Goal: Task Accomplishment & Management: Use online tool/utility

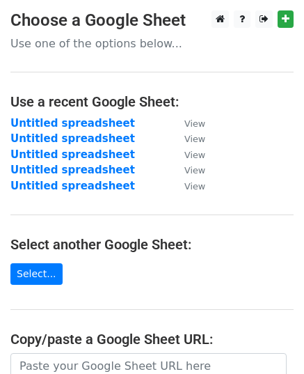
scroll to position [240, 0]
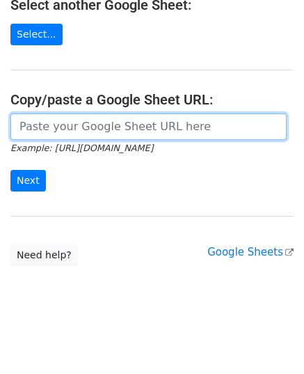
click at [29, 120] on input "url" at bounding box center [148, 127] width 276 height 26
paste input "https://docs.google.com/spreadsheets/d/1ytW6MZMge-tSlLPJSbZCoOFmY-pb3THWe5y1R5C…"
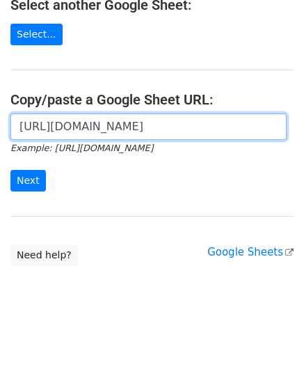
scroll to position [0, 316]
type input "https://docs.google.com/spreadsheets/d/1ytW6MZMge-tSlLPJSbZCoOFmY-pb3THWe5y1R5C…"
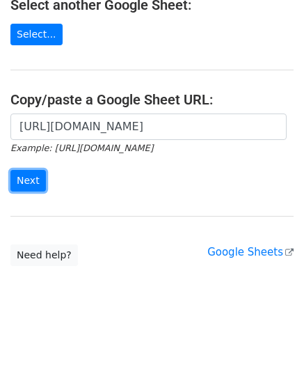
scroll to position [0, 0]
click at [31, 183] on input "Next" at bounding box center [28, 181] width 36 height 22
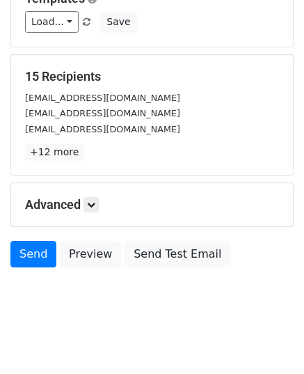
scroll to position [164, 0]
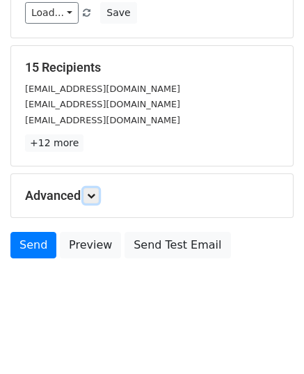
click at [92, 198] on link at bounding box center [91, 195] width 15 height 15
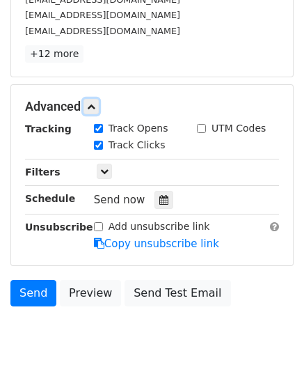
scroll to position [300, 0]
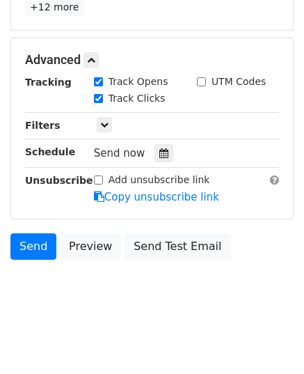
click at [167, 154] on div "Send now" at bounding box center [176, 153] width 164 height 19
click at [159, 150] on icon at bounding box center [163, 153] width 9 height 10
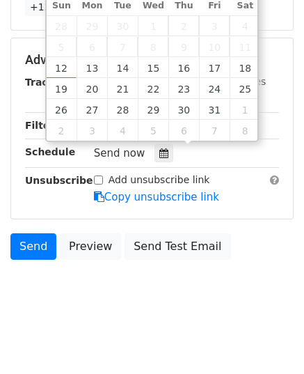
type input "2025-10-13 12:00"
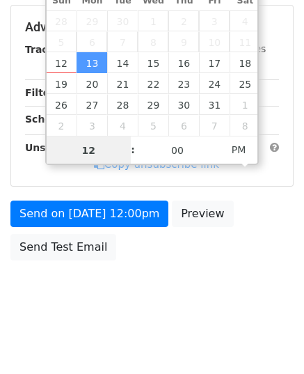
type input "9"
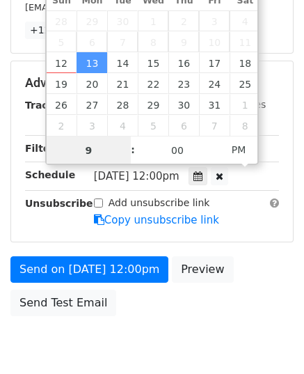
scroll to position [300, 0]
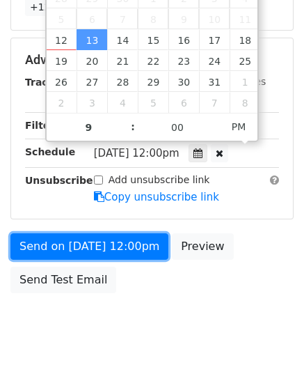
type input "2025-10-13 21:00"
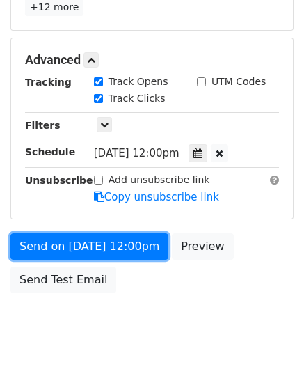
click at [100, 244] on link "Send on Oct 13 at 12:00pm" at bounding box center [89, 246] width 158 height 26
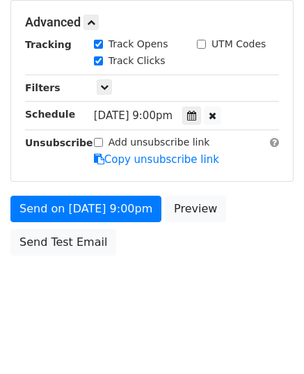
scroll to position [277, 0]
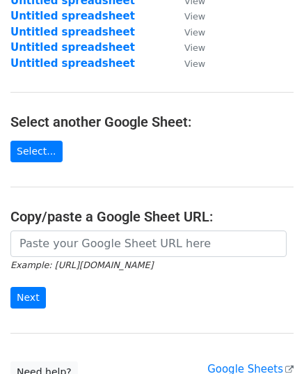
scroll to position [139, 0]
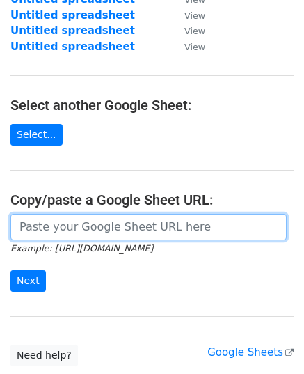
click at [118, 232] on input "url" at bounding box center [148, 227] width 276 height 26
paste input "https://docs.google.com/spreadsheets/d/1zUTq3ik2a-z2Ay7uPEDVvfQRQtiAGtsbEizCWaZ…"
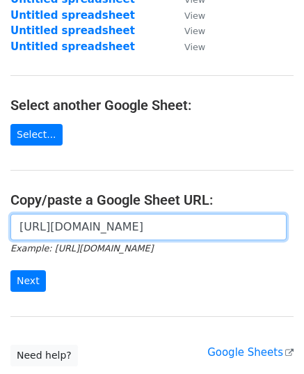
scroll to position [0, 298]
type input "https://docs.google.com/spreadsheets/d/1zUTq3ik2a-z2Ay7uPEDVvfQRQtiAGtsbEizCWaZ…"
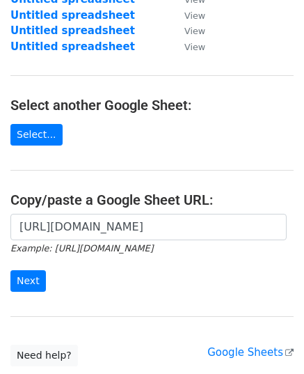
scroll to position [0, 0]
click at [31, 261] on form "https://docs.google.com/spreadsheets/d/1zUTq3ik2a-z2Ay7uPEDVvfQRQtiAGtsbEizCWaZ…" at bounding box center [151, 253] width 283 height 78
click at [33, 265] on form "https://docs.google.com/spreadsheets/d/1zUTq3ik2a-z2Ay7uPEDVvfQRQtiAGtsbEizCWaZ…" at bounding box center [151, 253] width 283 height 78
click at [33, 274] on input "Next" at bounding box center [28, 281] width 36 height 22
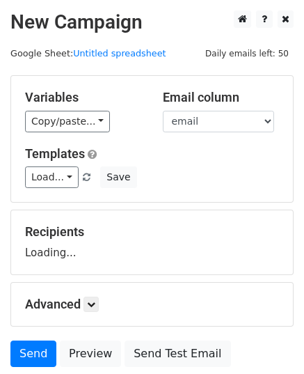
scroll to position [109, 0]
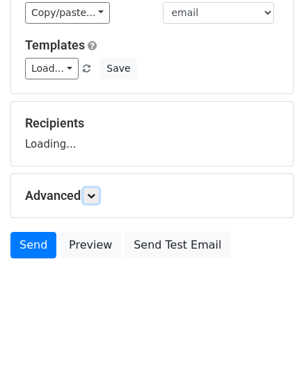
click at [93, 192] on icon at bounding box center [91, 196] width 8 height 8
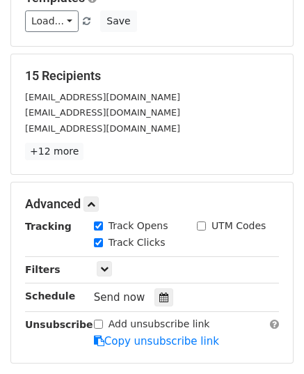
scroll to position [178, 0]
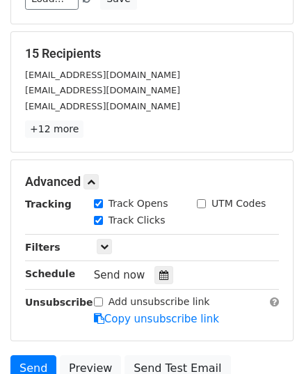
click at [157, 261] on div "Tracking Track Opens UTM Codes Track Clicks Filters Only include spreadsheet ro…" at bounding box center [152, 261] width 254 height 130
click at [159, 270] on icon at bounding box center [163, 275] width 9 height 10
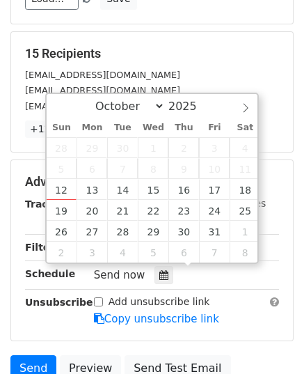
type input "2025-10-14 12:00"
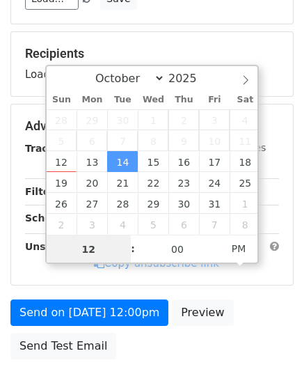
scroll to position [248, 0]
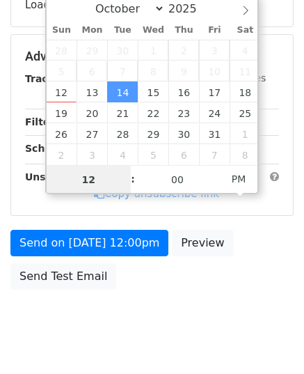
type input "9"
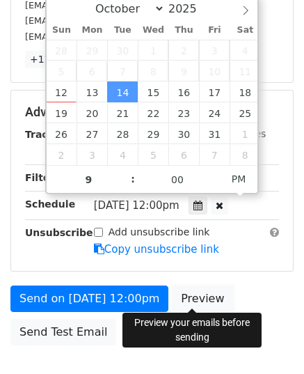
type input "2025-10-14 21:00"
click at [182, 299] on link "Preview" at bounding box center [202, 299] width 61 height 26
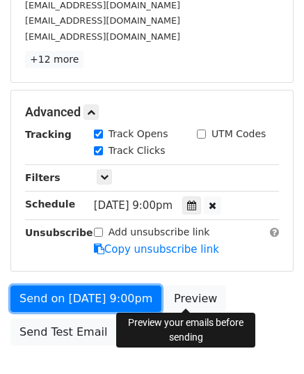
click at [59, 289] on link "Send on Oct 14 at 9:00pm" at bounding box center [85, 299] width 151 height 26
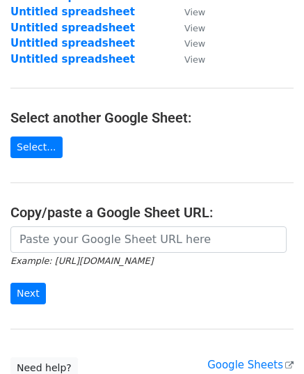
scroll to position [139, 0]
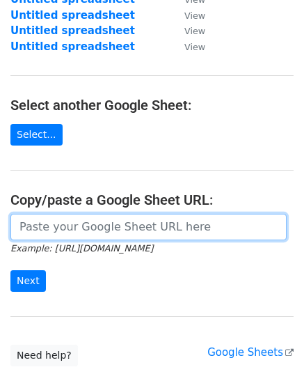
click at [124, 225] on input "url" at bounding box center [148, 227] width 276 height 26
paste input "[URL][DOMAIN_NAME]"
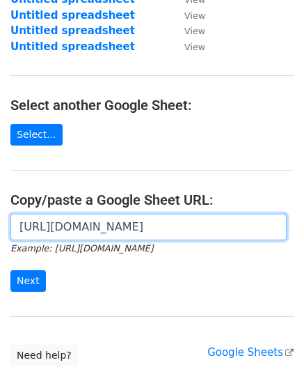
scroll to position [0, 295]
type input "[URL][DOMAIN_NAME]"
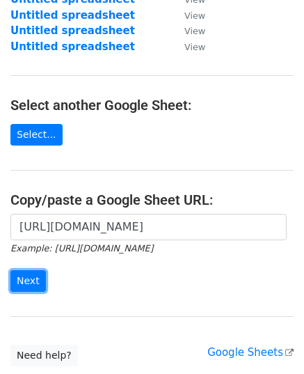
scroll to position [0, 0]
click at [33, 280] on input "Next" at bounding box center [28, 281] width 36 height 22
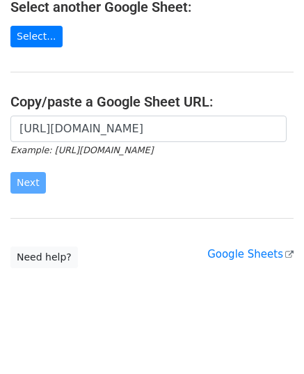
scroll to position [240, 0]
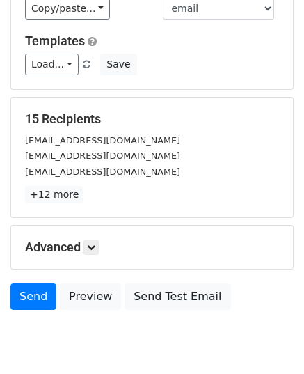
scroll to position [164, 0]
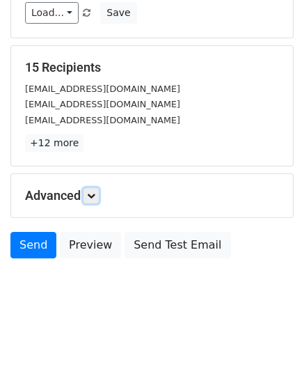
click at [89, 198] on link at bounding box center [91, 195] width 15 height 15
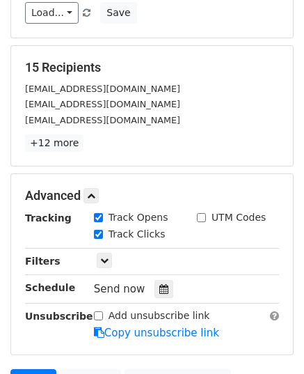
click at [156, 281] on div at bounding box center [164, 289] width 19 height 18
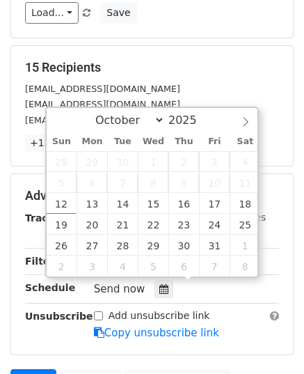
type input "2025-10-15 12:00"
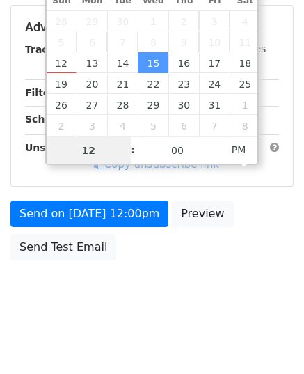
scroll to position [333, 0]
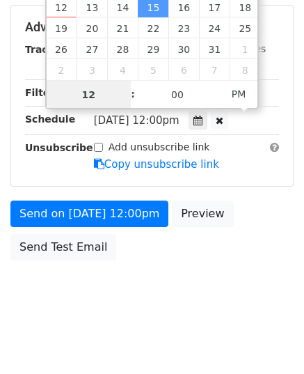
type input "9"
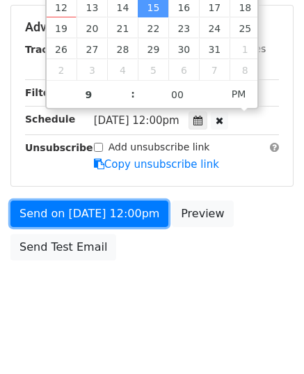
type input "2025-10-15 21:00"
click at [99, 213] on link "Send on Oct 15 at 12:00pm" at bounding box center [89, 214] width 158 height 26
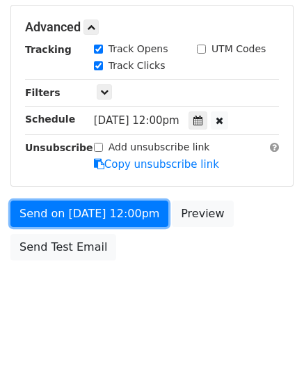
click at [99, 213] on link "Send on Oct 15 at 12:00pm" at bounding box center [89, 214] width 158 height 26
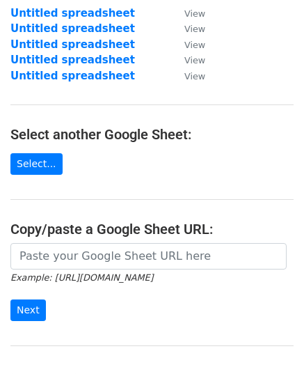
scroll to position [209, 0]
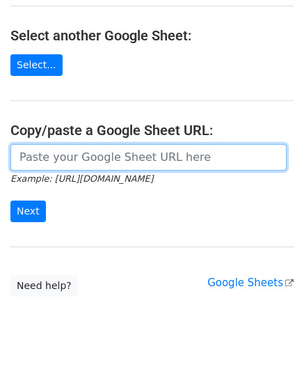
click at [120, 159] on input "url" at bounding box center [148, 157] width 276 height 26
paste input "[URL][DOMAIN_NAME]"
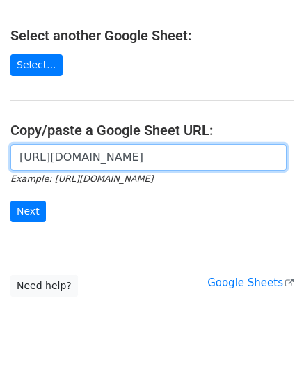
scroll to position [0, 295]
type input "[URL][DOMAIN_NAME]"
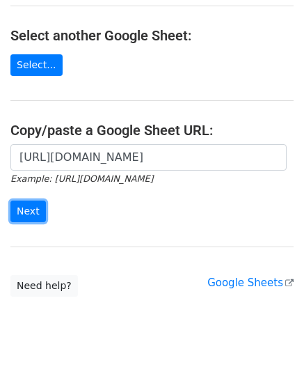
scroll to position [0, 0]
click at [36, 201] on input "Next" at bounding box center [28, 212] width 36 height 22
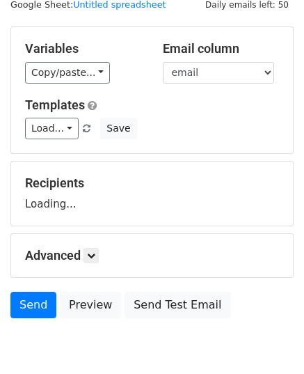
scroll to position [109, 0]
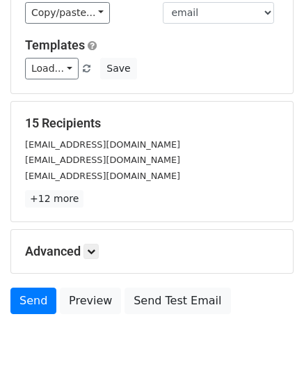
click at [93, 207] on div "15 Recipients info@onecaregiverresourcecenter.org sales@auctusgroup.com pro@dri…" at bounding box center [152, 162] width 282 height 120
click at [93, 249] on icon at bounding box center [91, 251] width 8 height 8
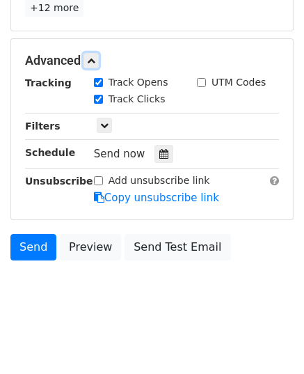
scroll to position [300, 0]
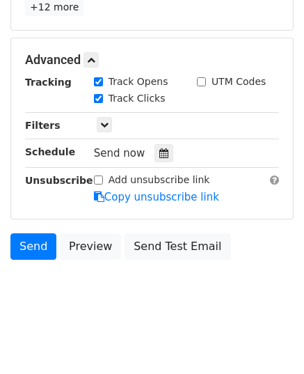
click at [159, 154] on icon at bounding box center [163, 153] width 9 height 10
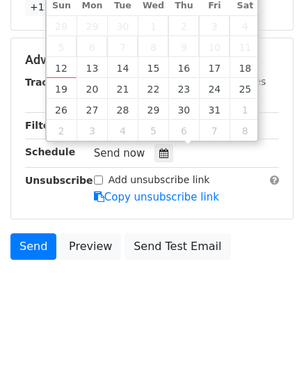
type input "2025-10-16 12:00"
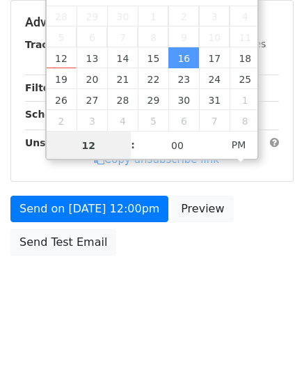
scroll to position [277, 0]
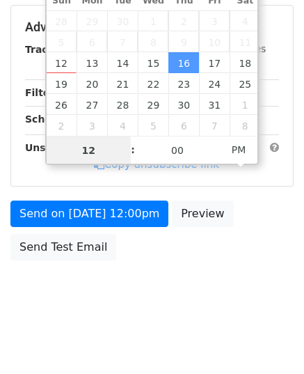
type input "9"
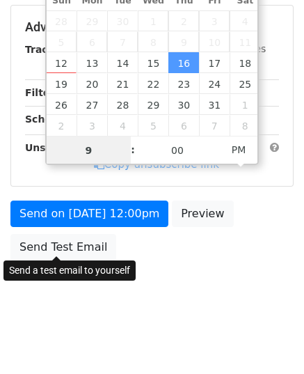
scroll to position [300, 0]
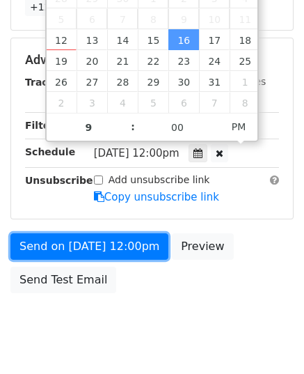
type input "2025-10-16 21:00"
click at [78, 250] on link "Send on Oct 16 at 12:00pm" at bounding box center [89, 246] width 158 height 26
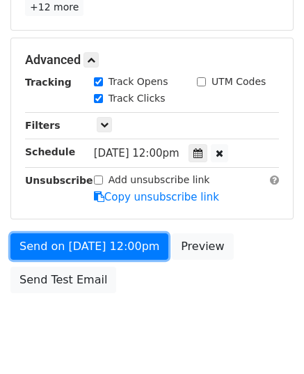
click at [78, 250] on link "Send on Oct 16 at 12:00pm" at bounding box center [89, 246] width 158 height 26
